Goal: Navigation & Orientation: Find specific page/section

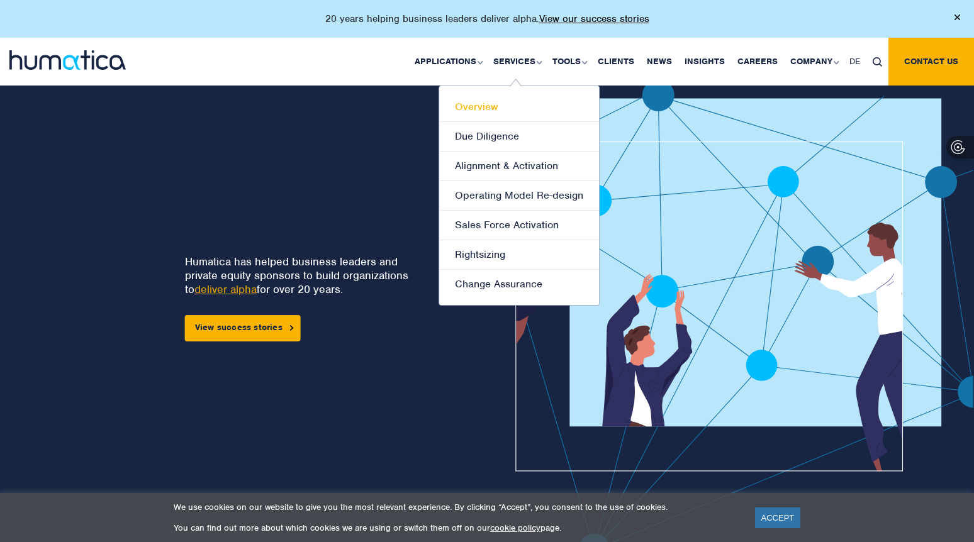
click at [471, 107] on link "Overview" at bounding box center [519, 108] width 160 height 30
